Goal: Information Seeking & Learning: Check status

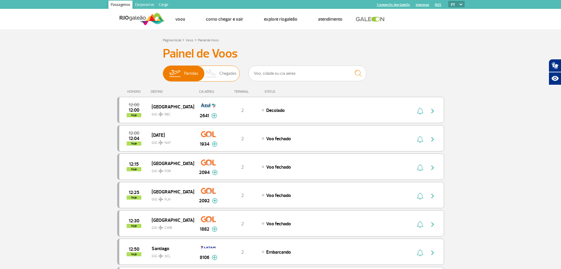
click at [222, 74] on span "Chegadas" at bounding box center [228, 73] width 17 height 15
click at [163, 70] on input "Partidas Chegadas" at bounding box center [163, 70] width 0 height 0
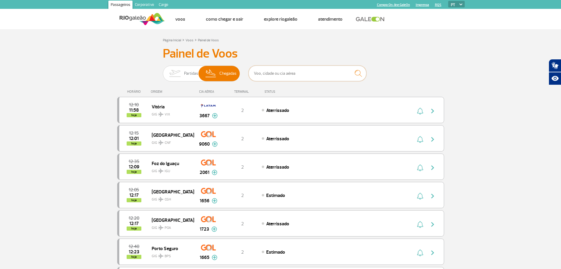
click at [286, 71] on input "text" at bounding box center [308, 73] width 118 height 16
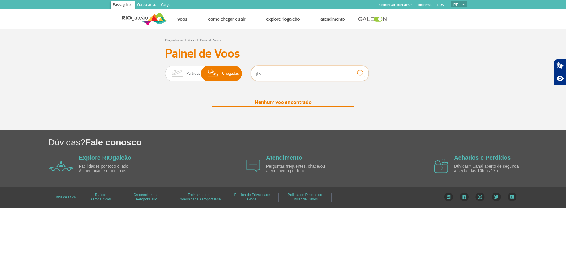
click at [286, 71] on input "jfk" at bounding box center [310, 73] width 118 height 16
type input "n"
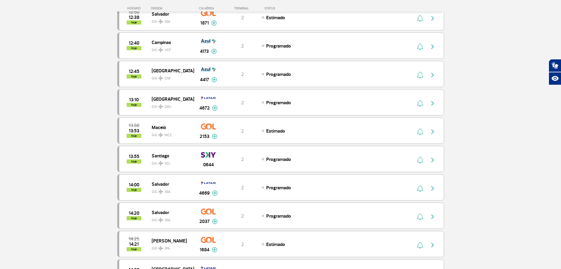
scroll to position [442, 0]
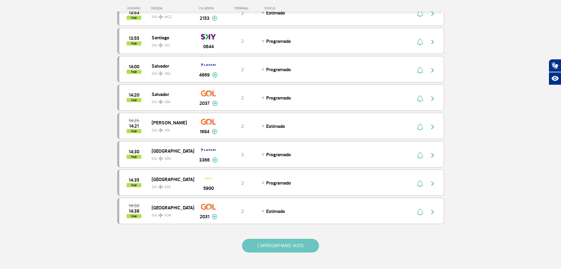
click at [291, 252] on button "CARREGAR MAIS VOOS" at bounding box center [280, 245] width 77 height 14
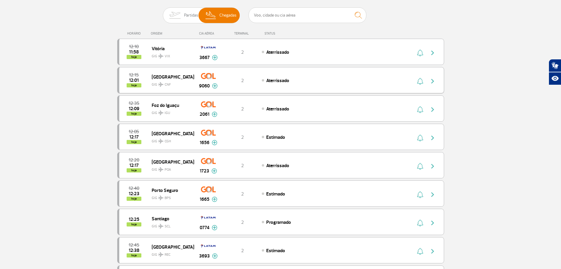
scroll to position [0, 0]
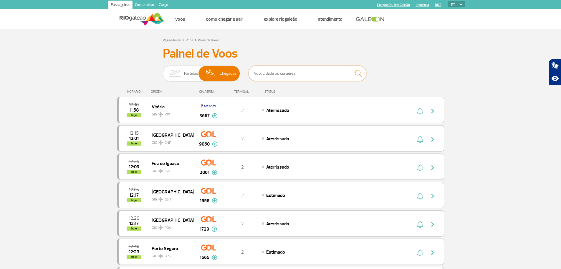
click at [274, 72] on input "text" at bounding box center [308, 73] width 118 height 16
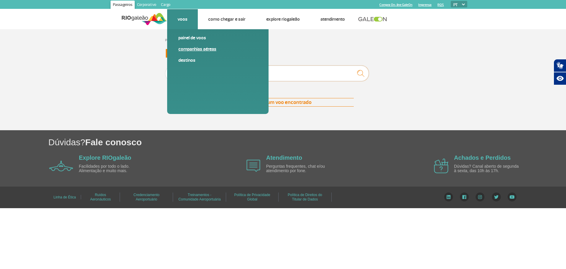
type input "americ"
click at [187, 51] on link "Companhias Aéreas" at bounding box center [217, 49] width 79 height 6
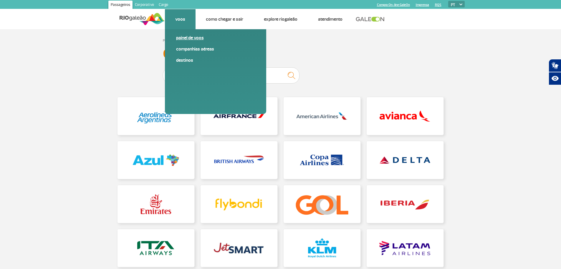
click at [187, 40] on link "Painel de voos" at bounding box center [215, 37] width 79 height 6
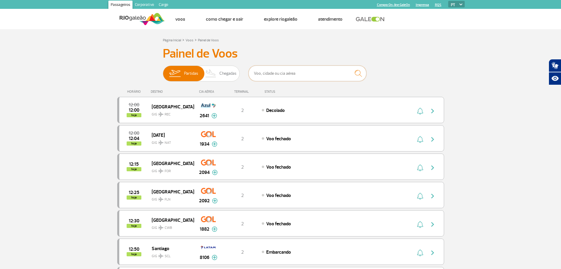
click at [275, 71] on input "text" at bounding box center [308, 73] width 118 height 16
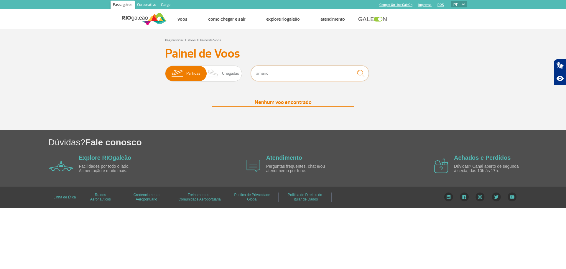
click at [275, 71] on input "americ" at bounding box center [310, 73] width 118 height 16
click at [274, 72] on input "americ" at bounding box center [310, 73] width 118 height 16
type input "[GEOGRAPHIC_DATA]"
click at [228, 74] on span "Chegadas" at bounding box center [230, 73] width 17 height 15
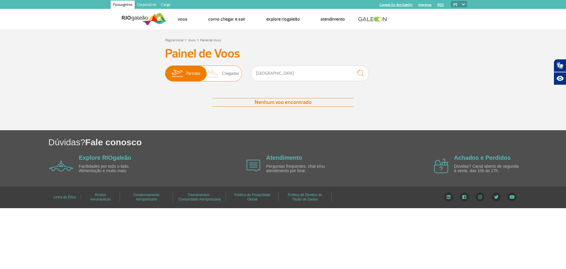
click at [165, 70] on input "Partidas Chegadas" at bounding box center [165, 70] width 0 height 0
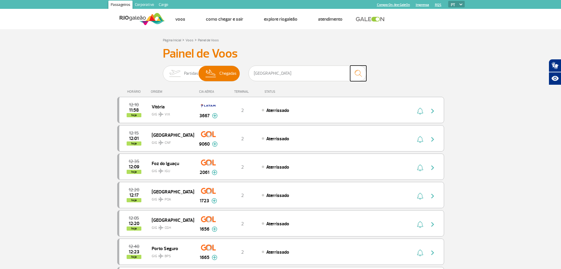
click at [358, 75] on img "submit" at bounding box center [358, 73] width 13 height 12
click at [309, 76] on input "[GEOGRAPHIC_DATA]" at bounding box center [308, 73] width 118 height 16
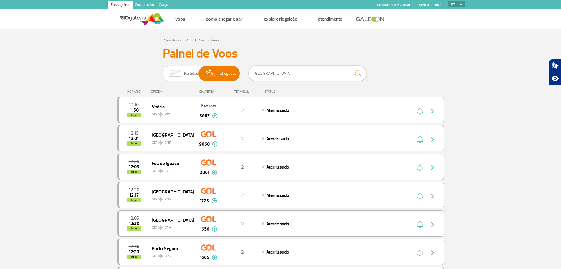
click at [309, 76] on input "[GEOGRAPHIC_DATA]" at bounding box center [308, 73] width 118 height 16
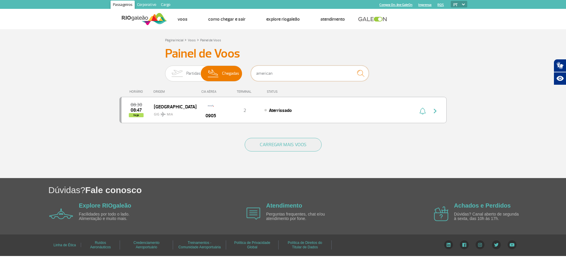
click at [285, 78] on input "american" at bounding box center [310, 73] width 118 height 16
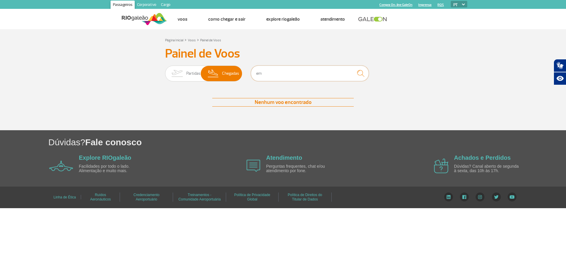
type input "e"
